Goal: Information Seeking & Learning: Learn about a topic

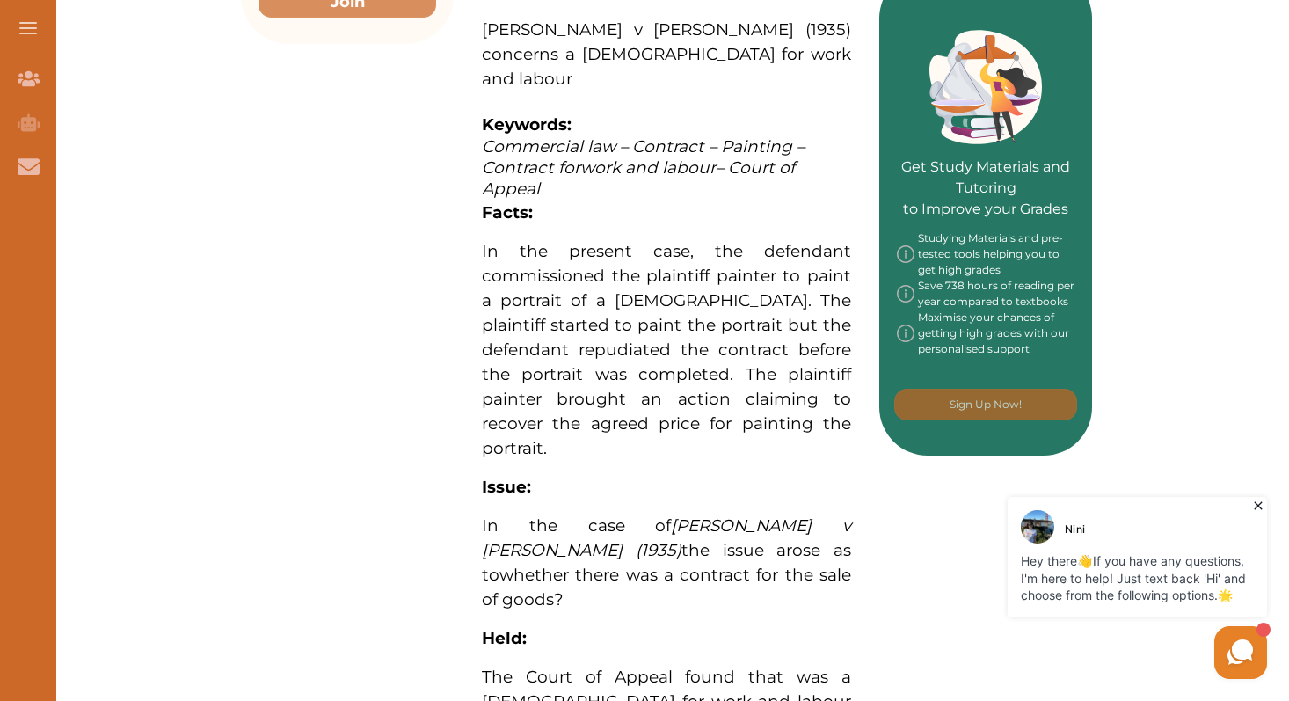
scroll to position [816, 0]
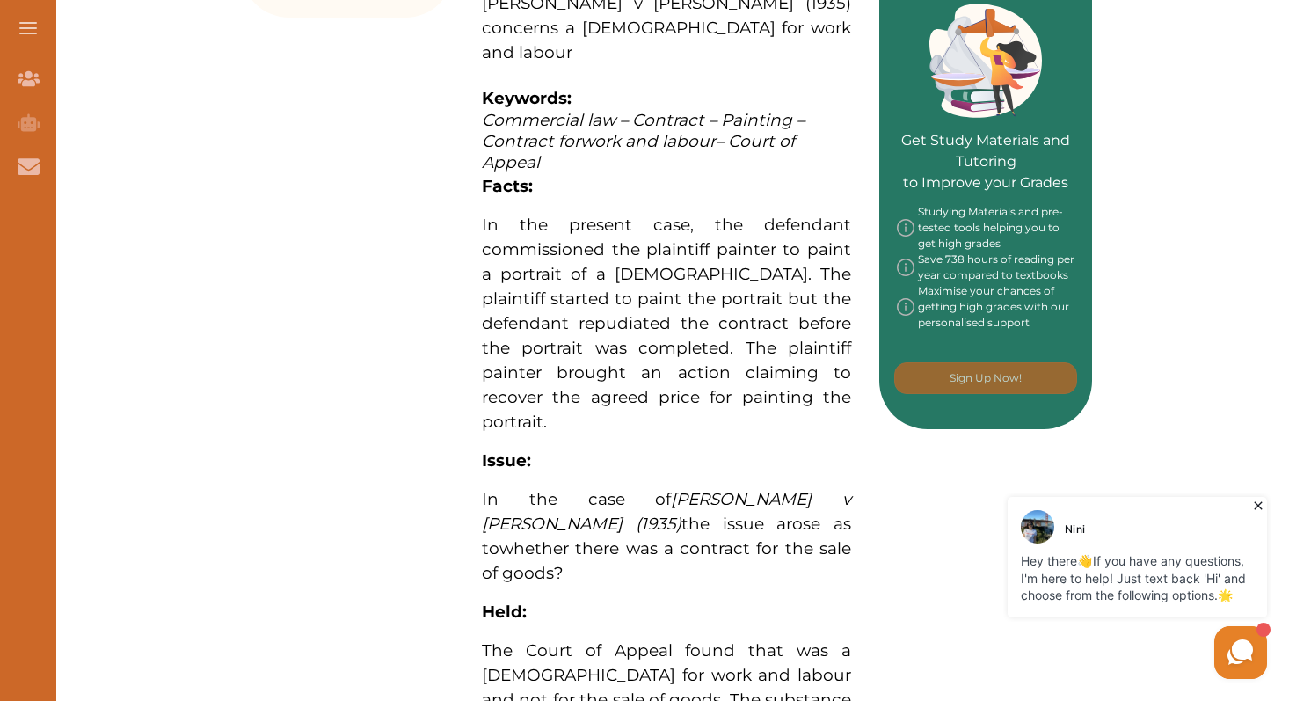
drag, startPoint x: 483, startPoint y: 168, endPoint x: 721, endPoint y: 283, distance: 264.7
click at [721, 283] on span "In the present case, the defendant commissioned the plaintiff painter to paint …" at bounding box center [666, 323] width 369 height 217
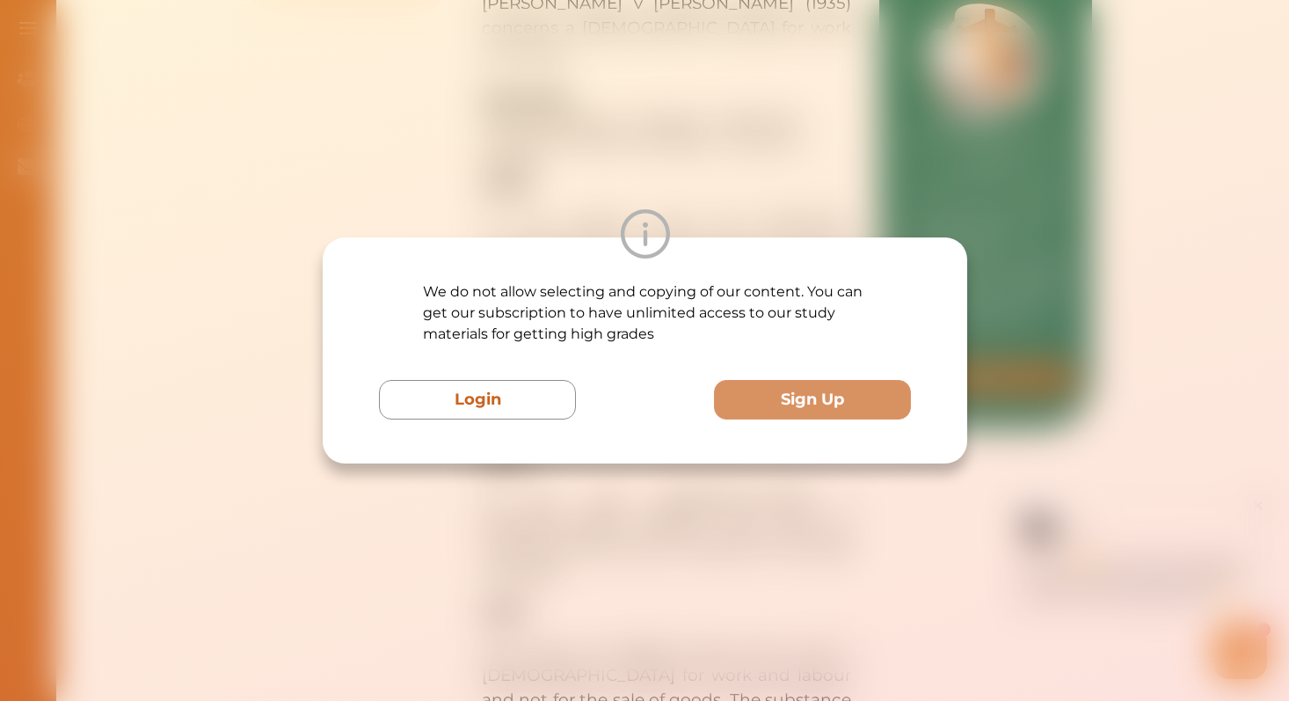
click at [693, 186] on div "We do not allow selecting and copying of our content. You can get our subscript…" at bounding box center [644, 350] width 1289 height 701
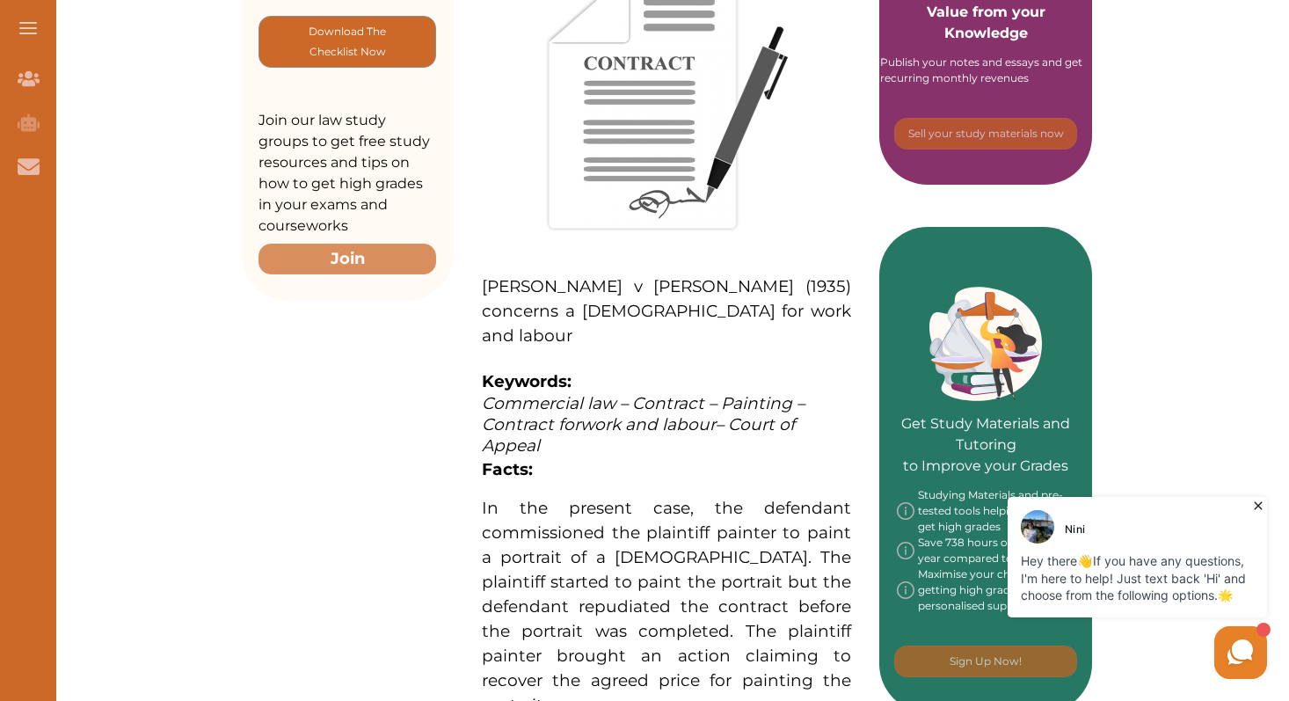
scroll to position [535, 0]
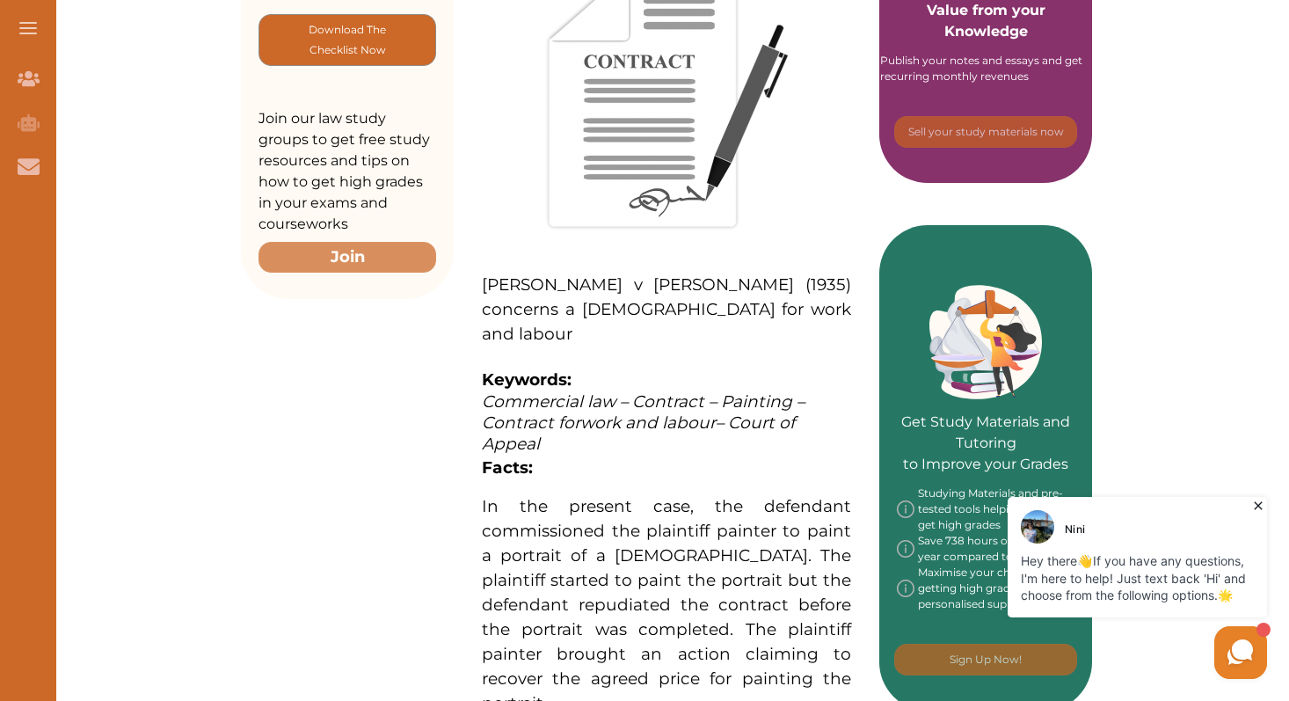
click at [578, 433] on p "[PERSON_NAME] v [PERSON_NAME] (1935) concerns a [DEMOGRAPHIC_DATA] for work and…" at bounding box center [666, 667] width 369 height 1400
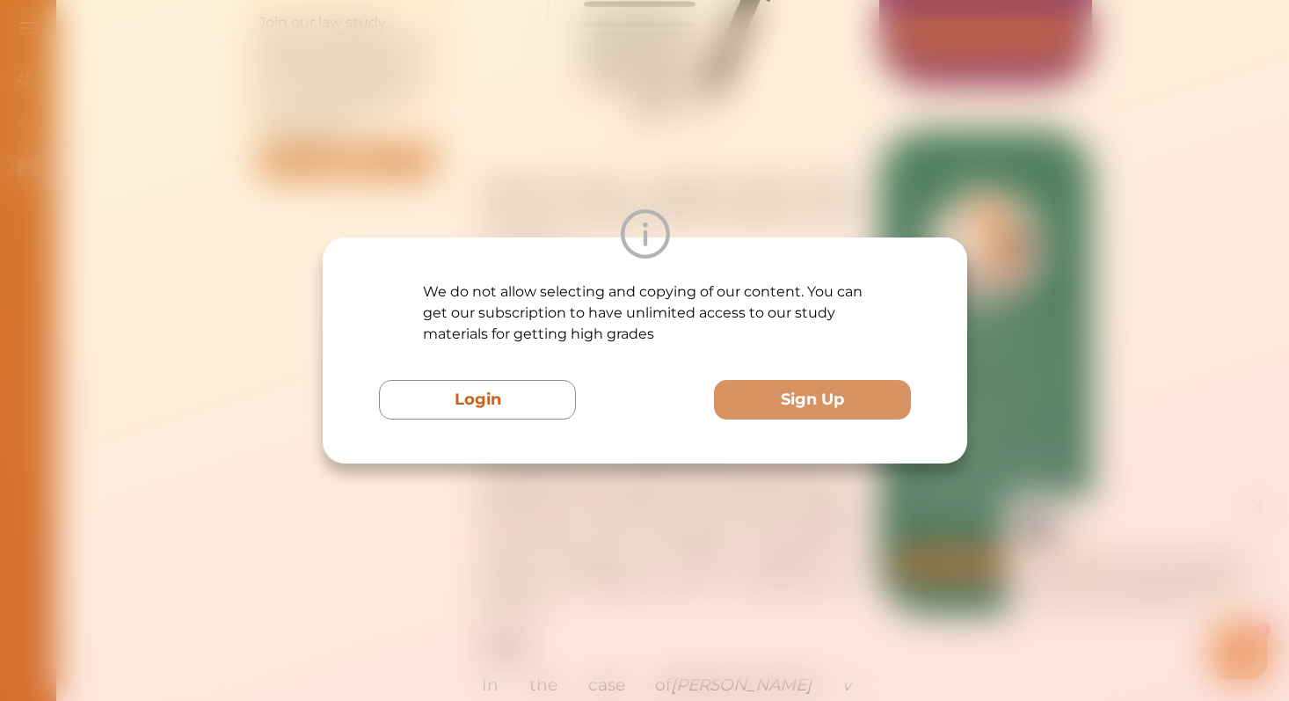
scroll to position [668, 0]
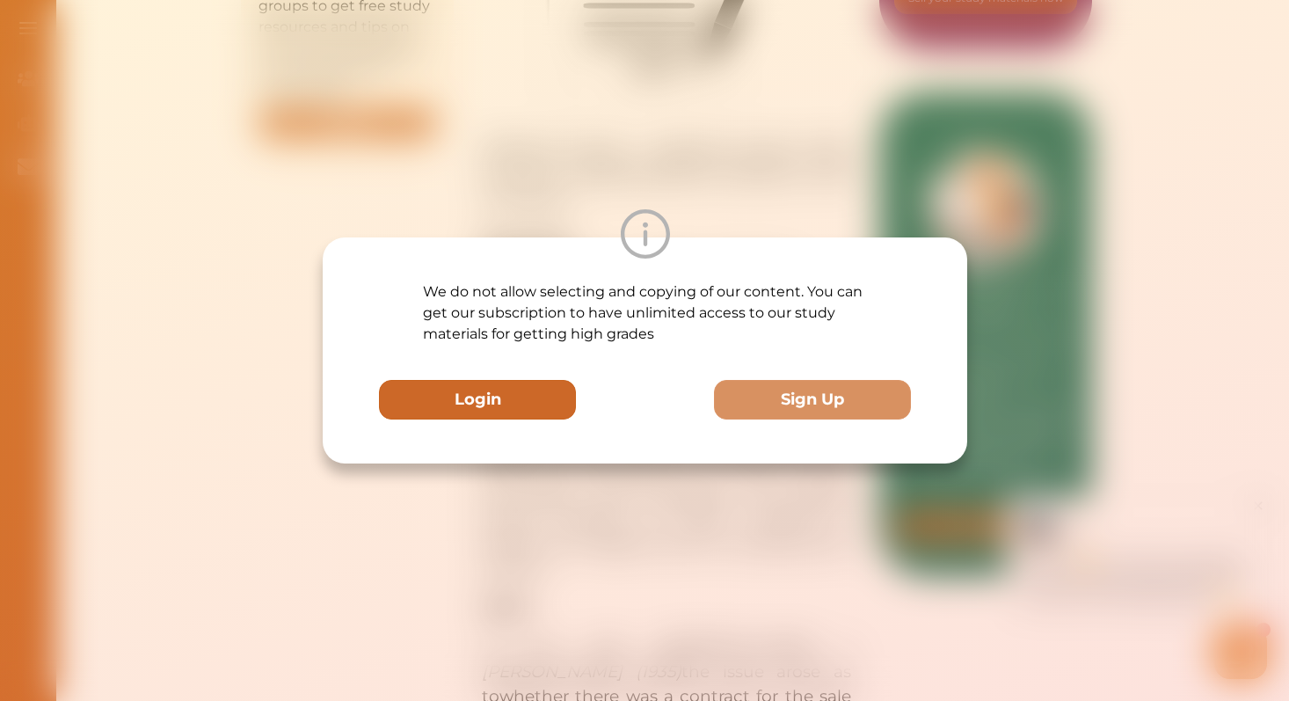
click at [542, 391] on button "Login" at bounding box center [477, 400] width 197 height 40
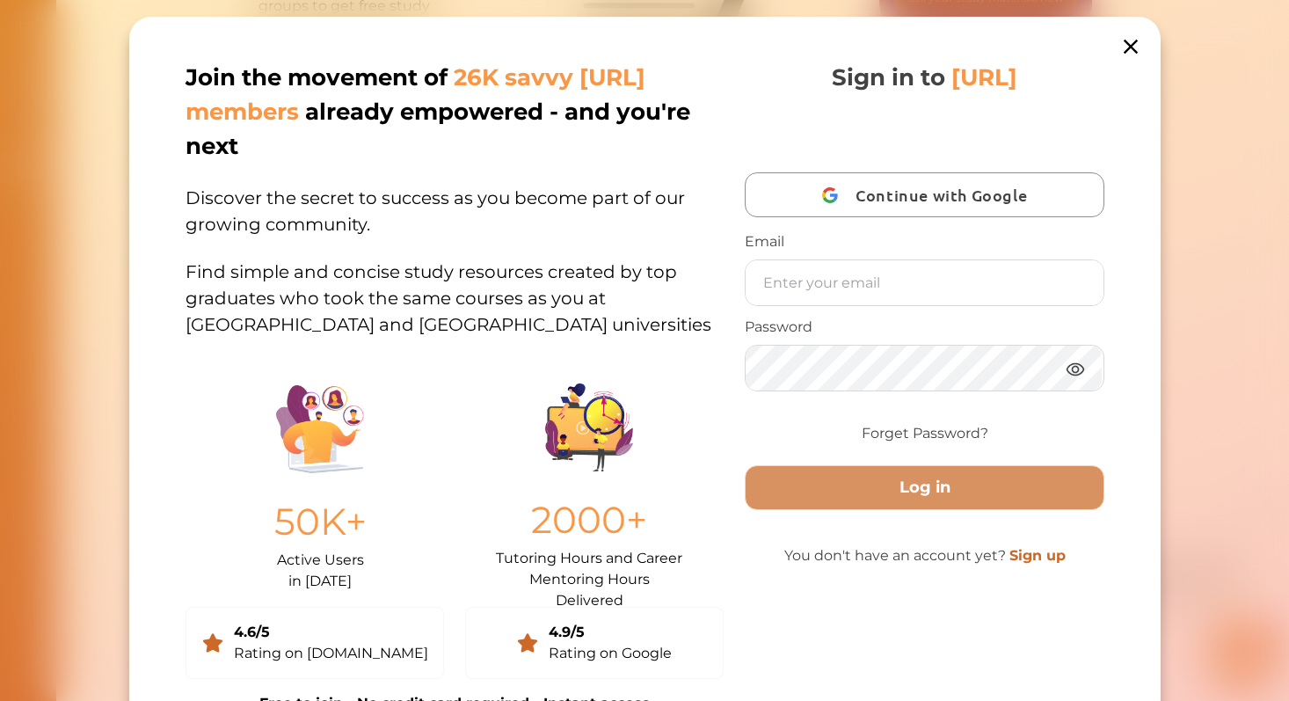
click at [1137, 55] on icon at bounding box center [1130, 46] width 25 height 25
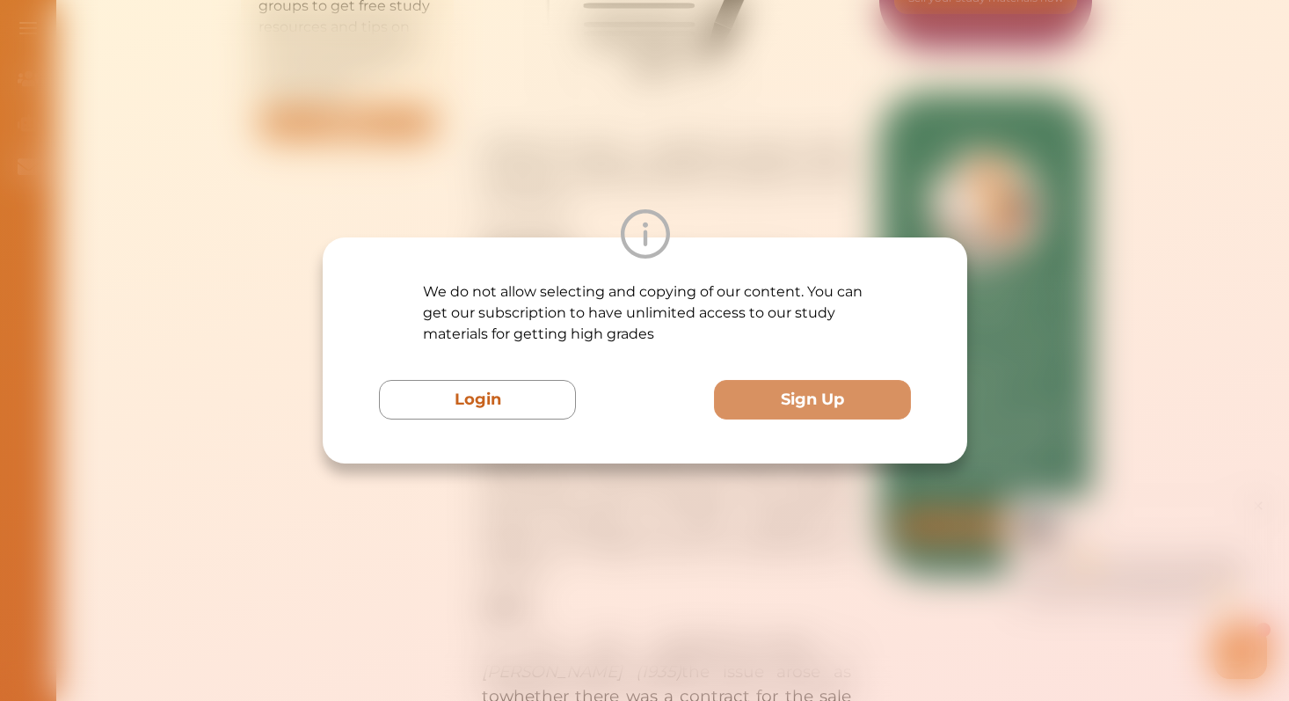
click at [1099, 182] on div "We do not allow selecting and copying of our content. You can get our subscript…" at bounding box center [644, 350] width 1289 height 701
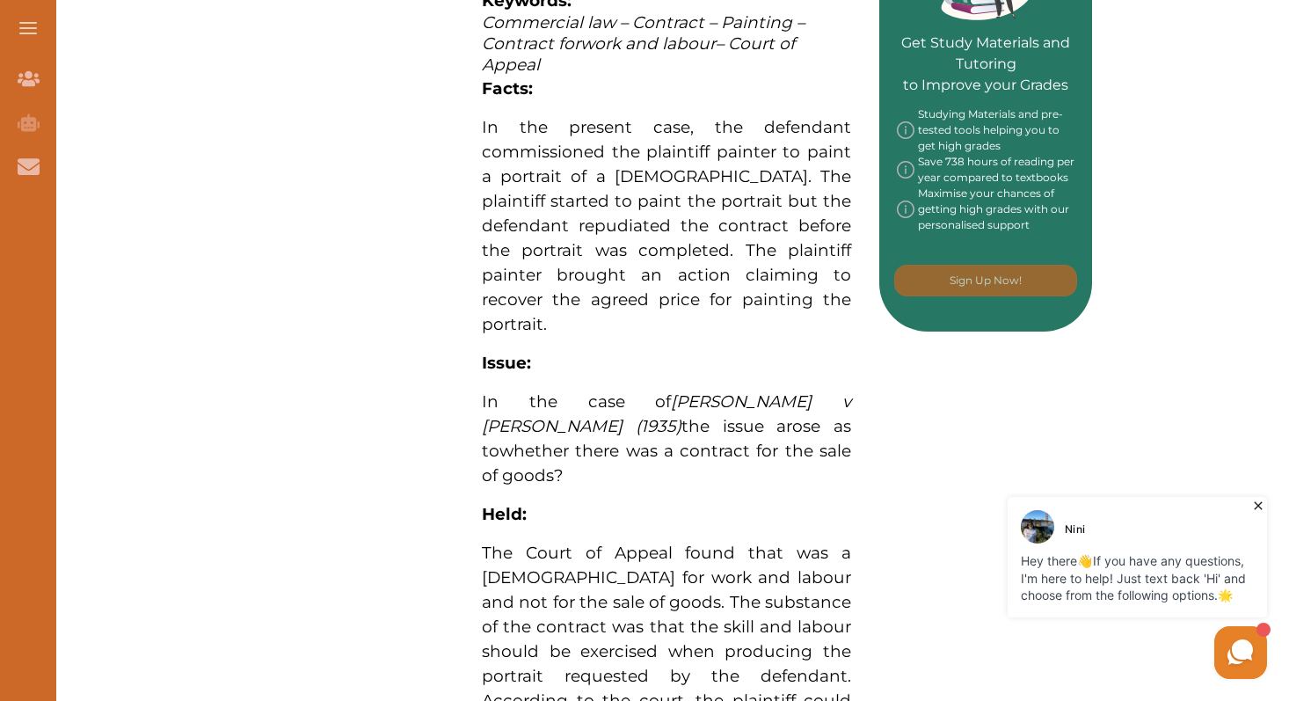
scroll to position [915, 0]
click at [884, 450] on div "Want to secure high grades in Commercial And Agency Law ? We’ve created a FREE …" at bounding box center [666, 218] width 851 height 1817
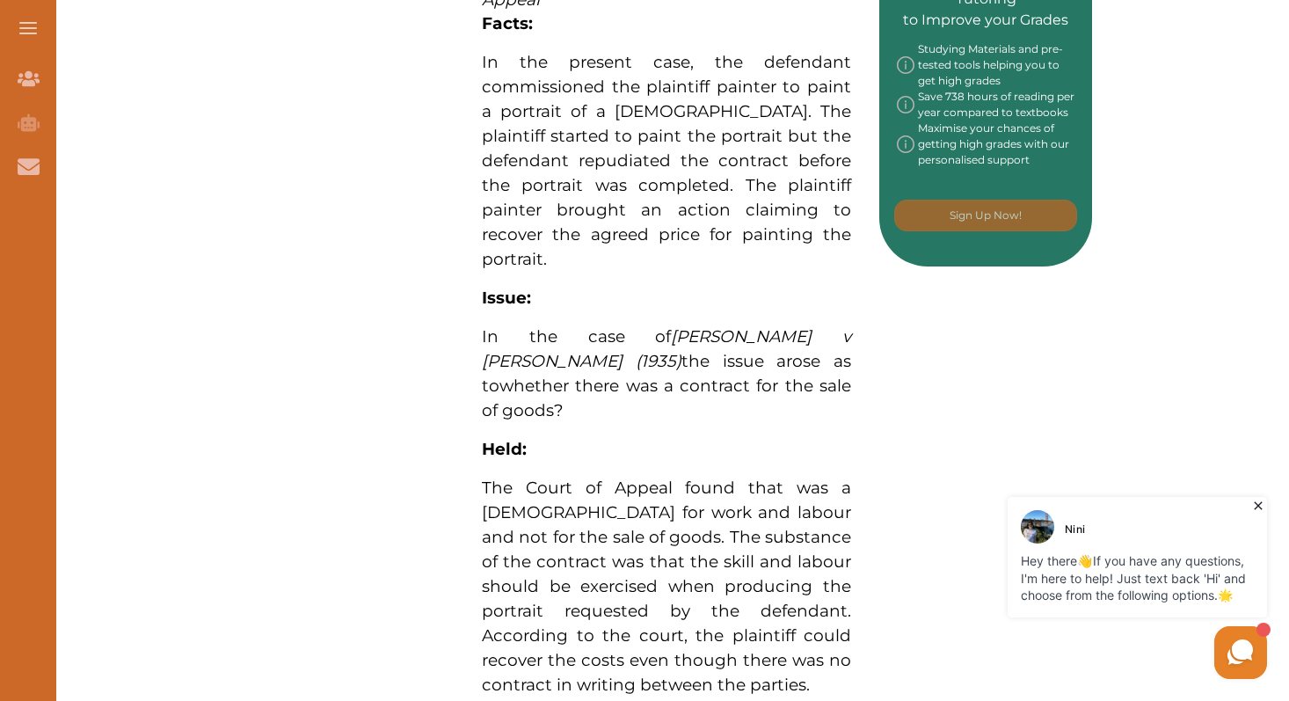
scroll to position [980, 0]
drag, startPoint x: 482, startPoint y: 376, endPoint x: 693, endPoint y: 504, distance: 246.6
click at [693, 504] on span "The Court of Appeal found that was a [DEMOGRAPHIC_DATA] for work and labour and…" at bounding box center [666, 584] width 369 height 217
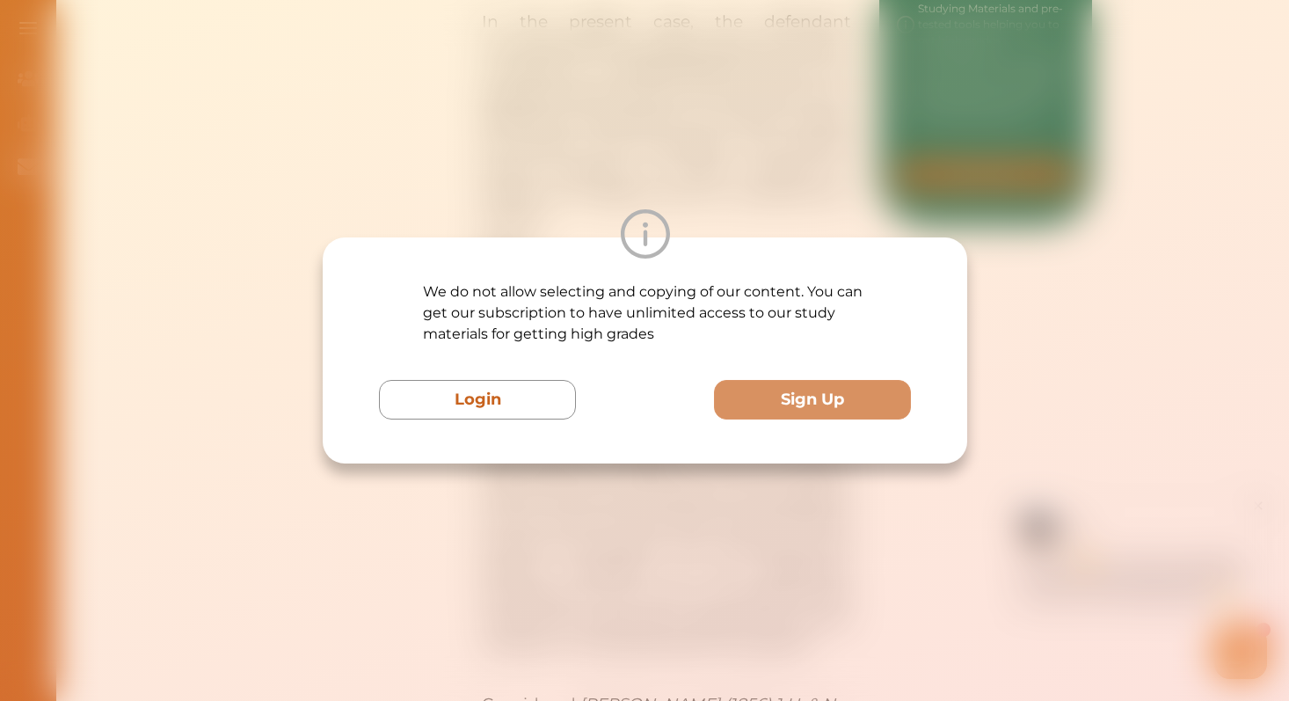
scroll to position [1023, 0]
click at [682, 149] on div "We do not allow selecting and copying of our content. You can get our subscript…" at bounding box center [644, 350] width 1289 height 701
